Goal: Information Seeking & Learning: Learn about a topic

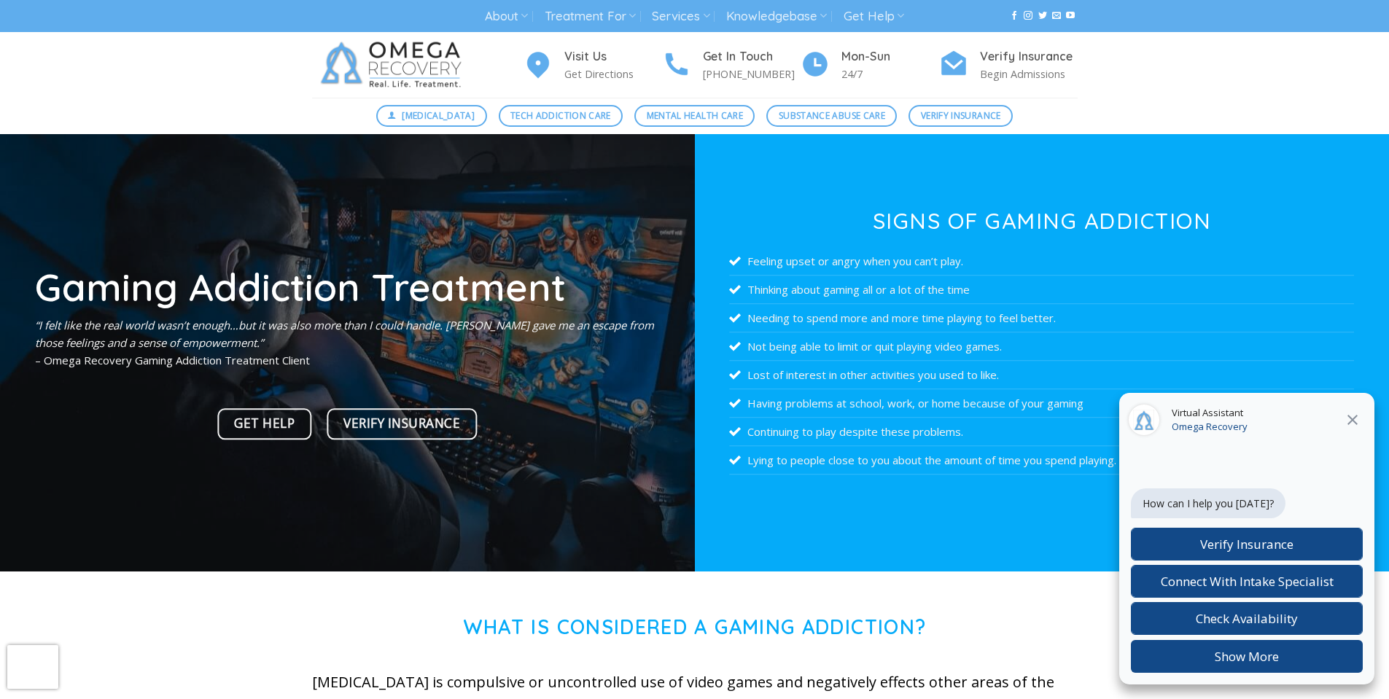
click at [1357, 419] on icon at bounding box center [1353, 420] width 18 height 18
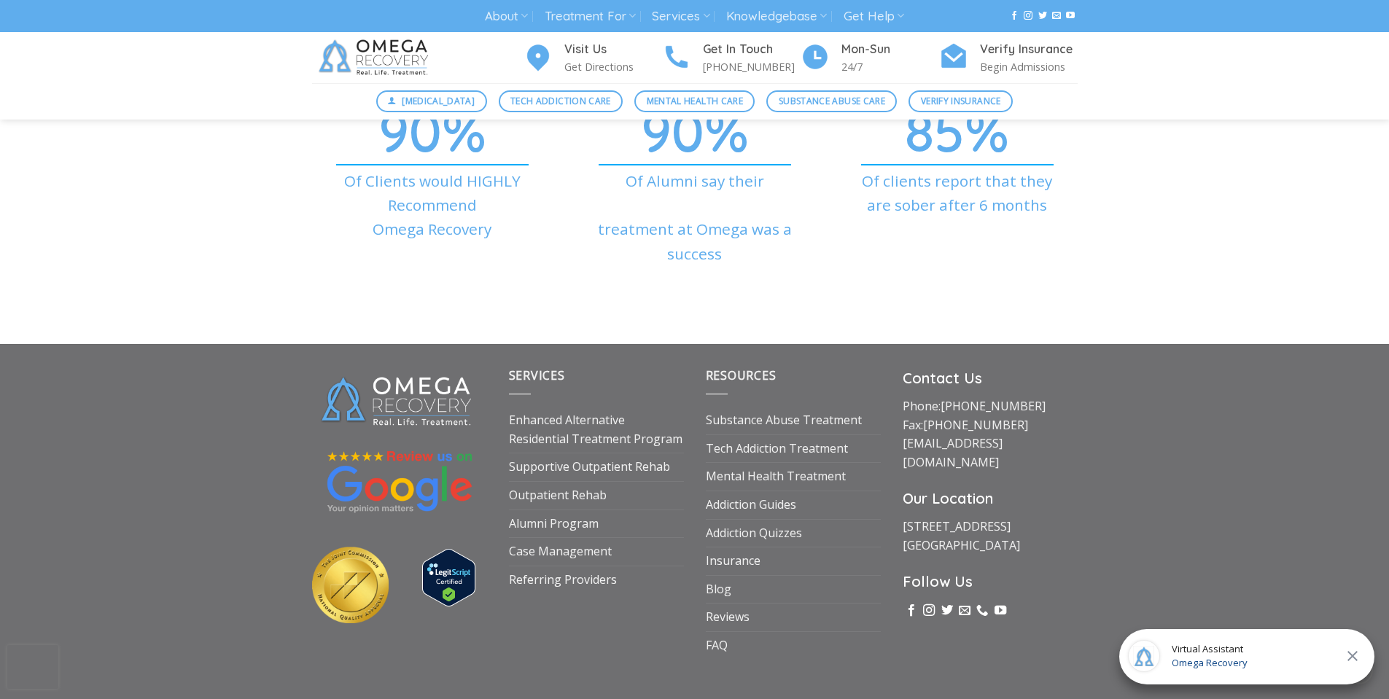
scroll to position [5242, 0]
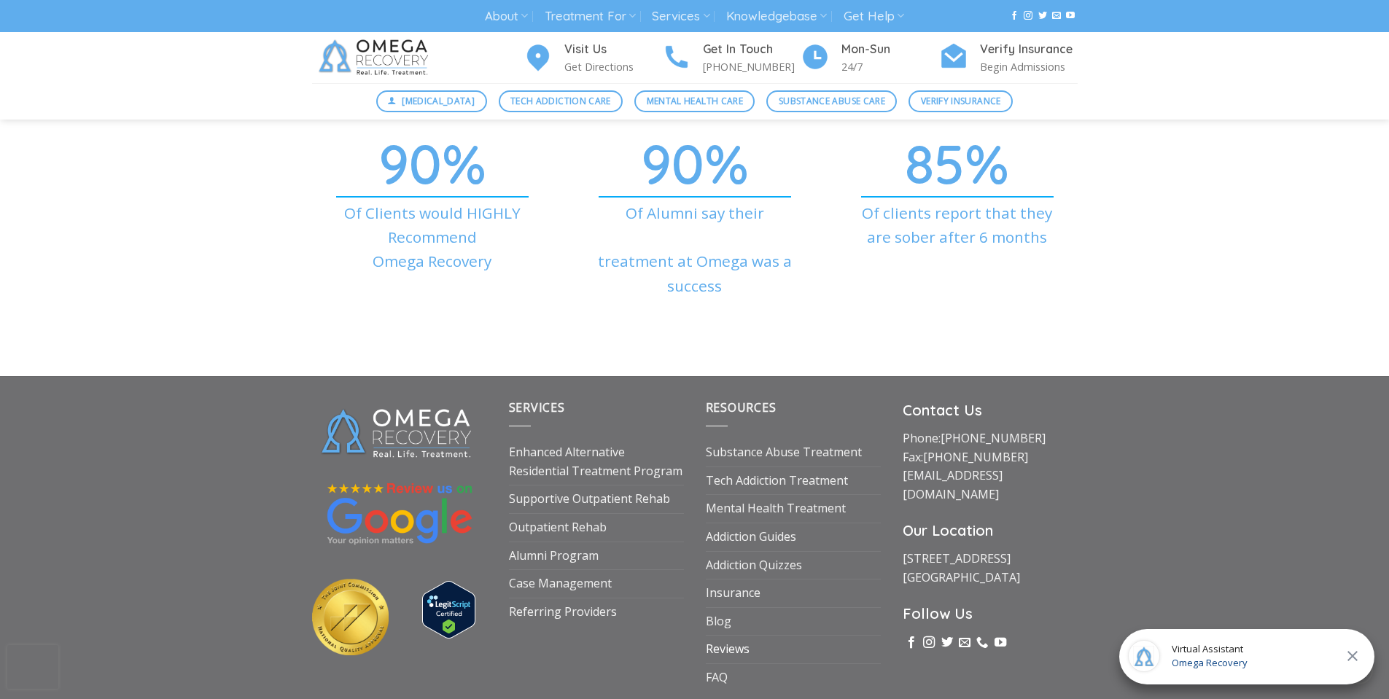
click at [720, 636] on link "Reviews" at bounding box center [728, 650] width 44 height 28
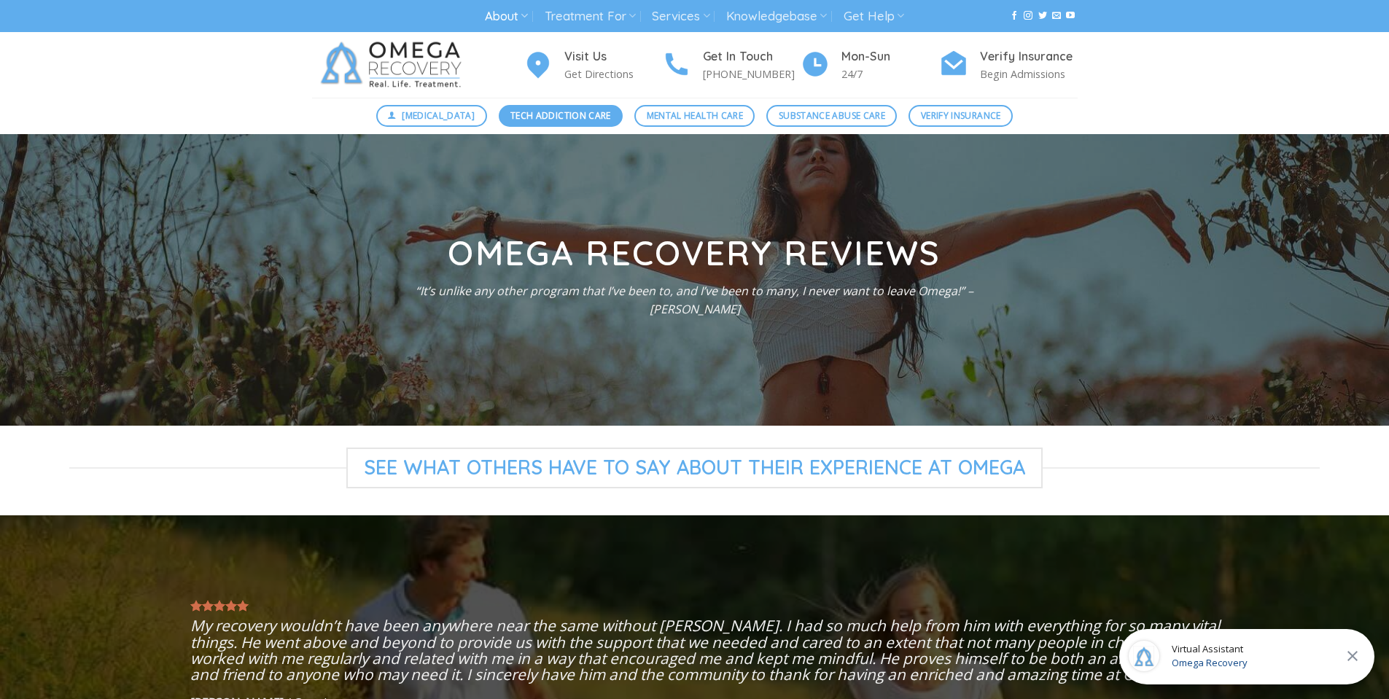
click at [516, 118] on span "Tech Addiction Care" at bounding box center [560, 116] width 101 height 14
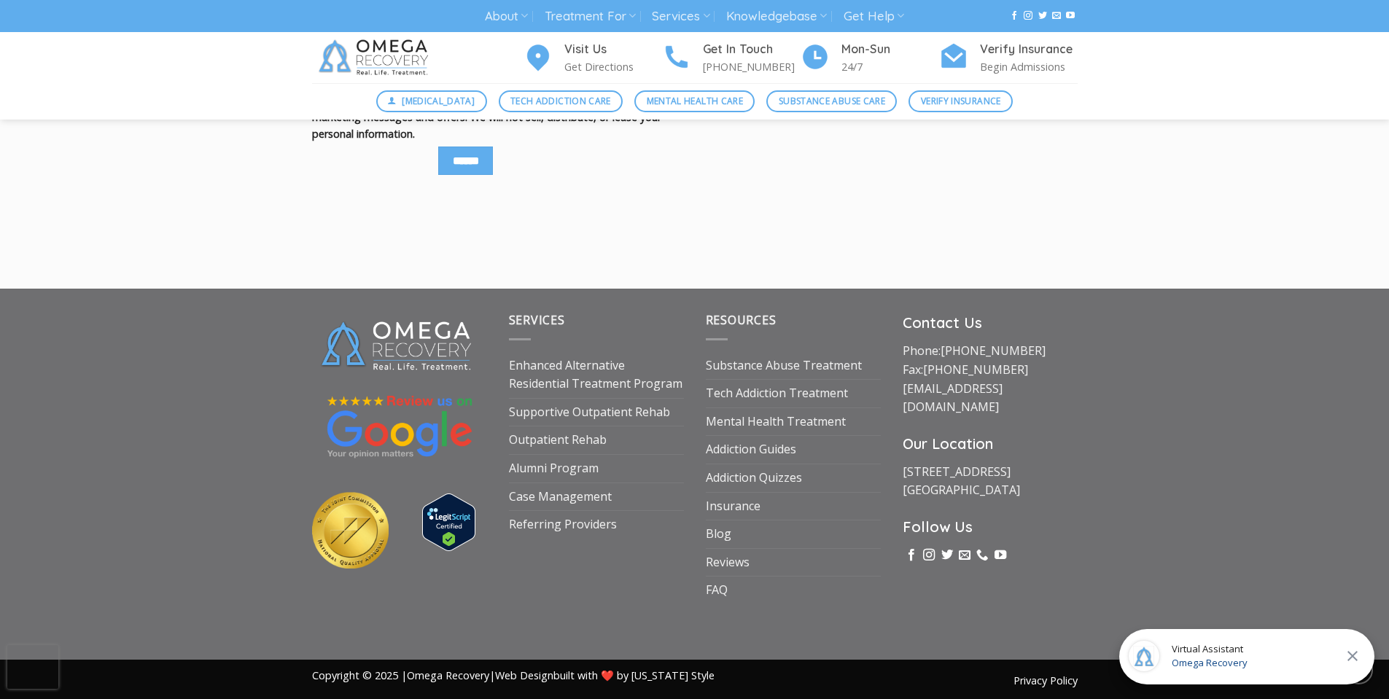
scroll to position [2202, 0]
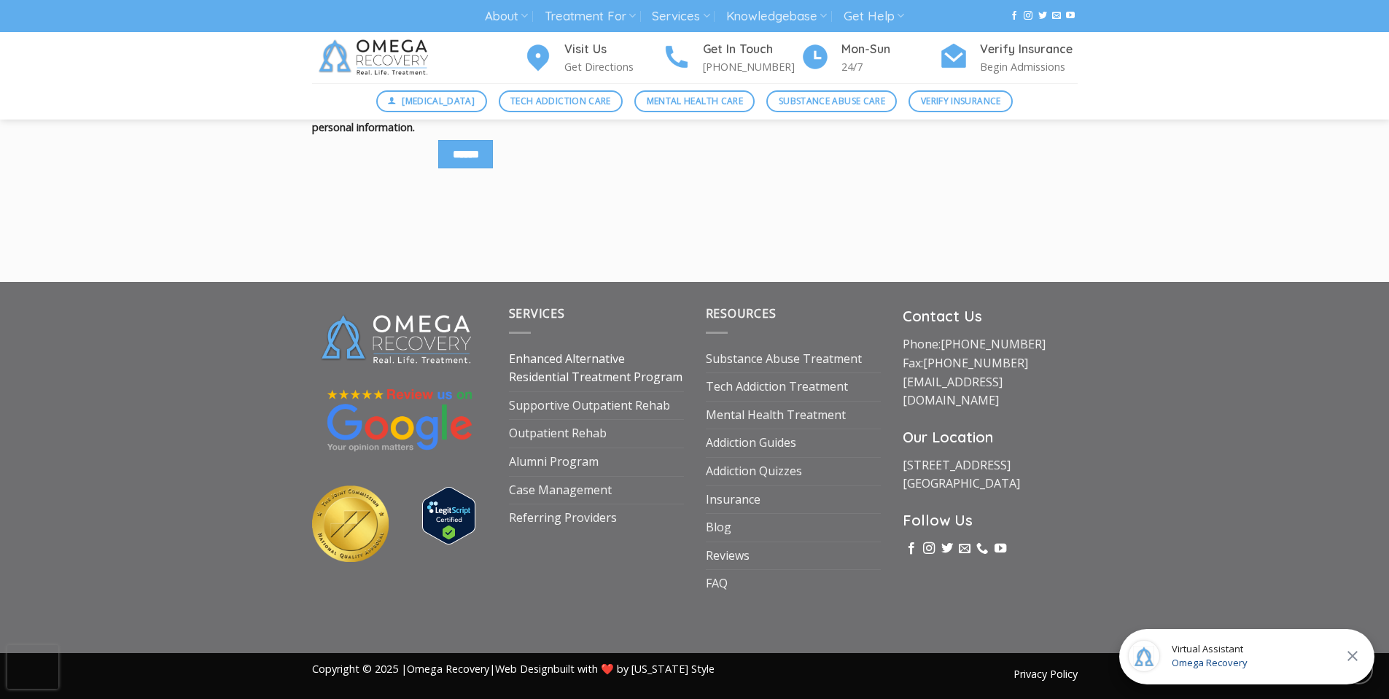
click at [549, 354] on link "Enhanced Alternative Residential Treatment Program" at bounding box center [596, 369] width 175 height 46
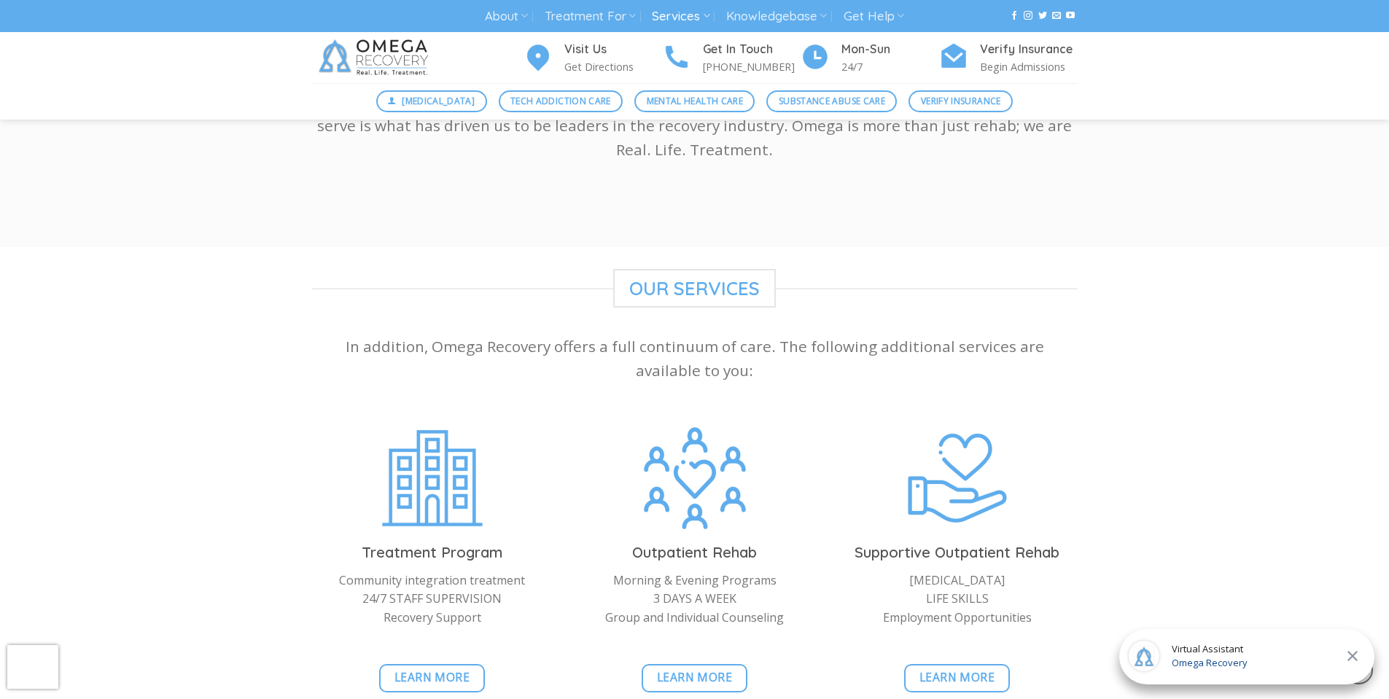
scroll to position [2917, 0]
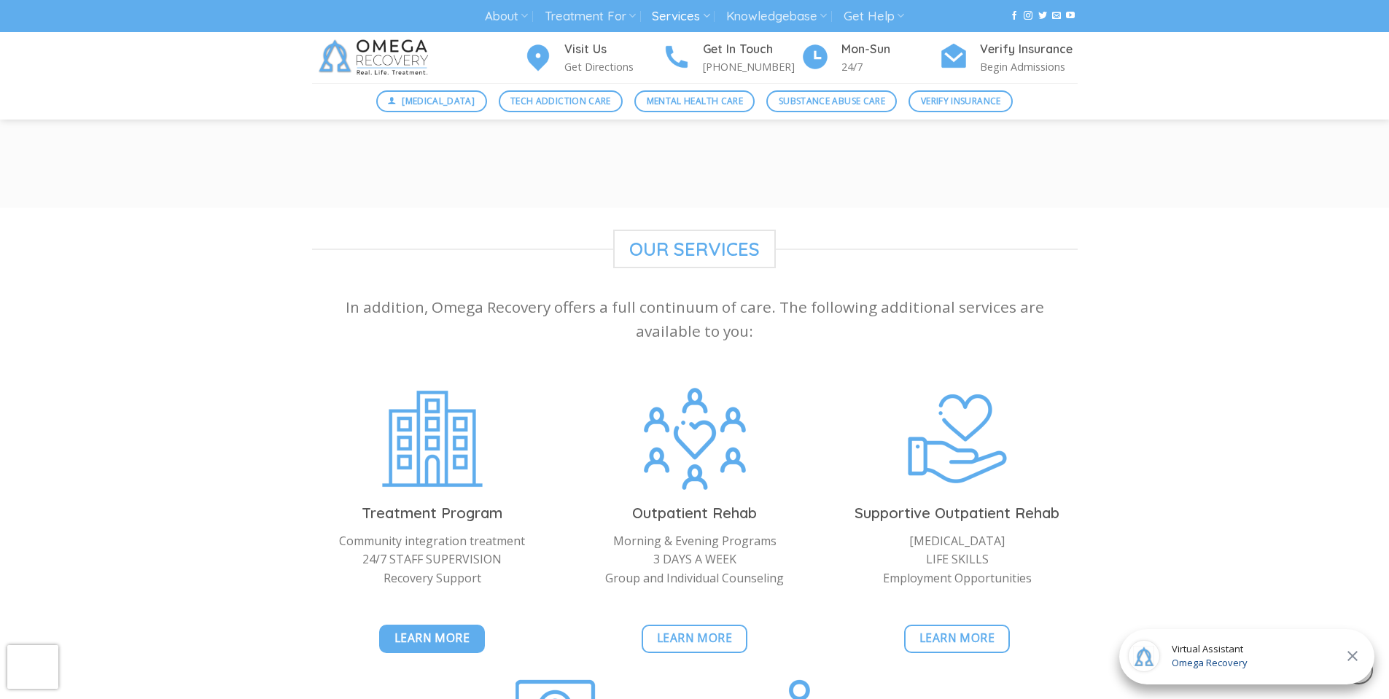
click at [421, 629] on span "Learn More" at bounding box center [433, 638] width 76 height 18
